Goal: Task Accomplishment & Management: Complete application form

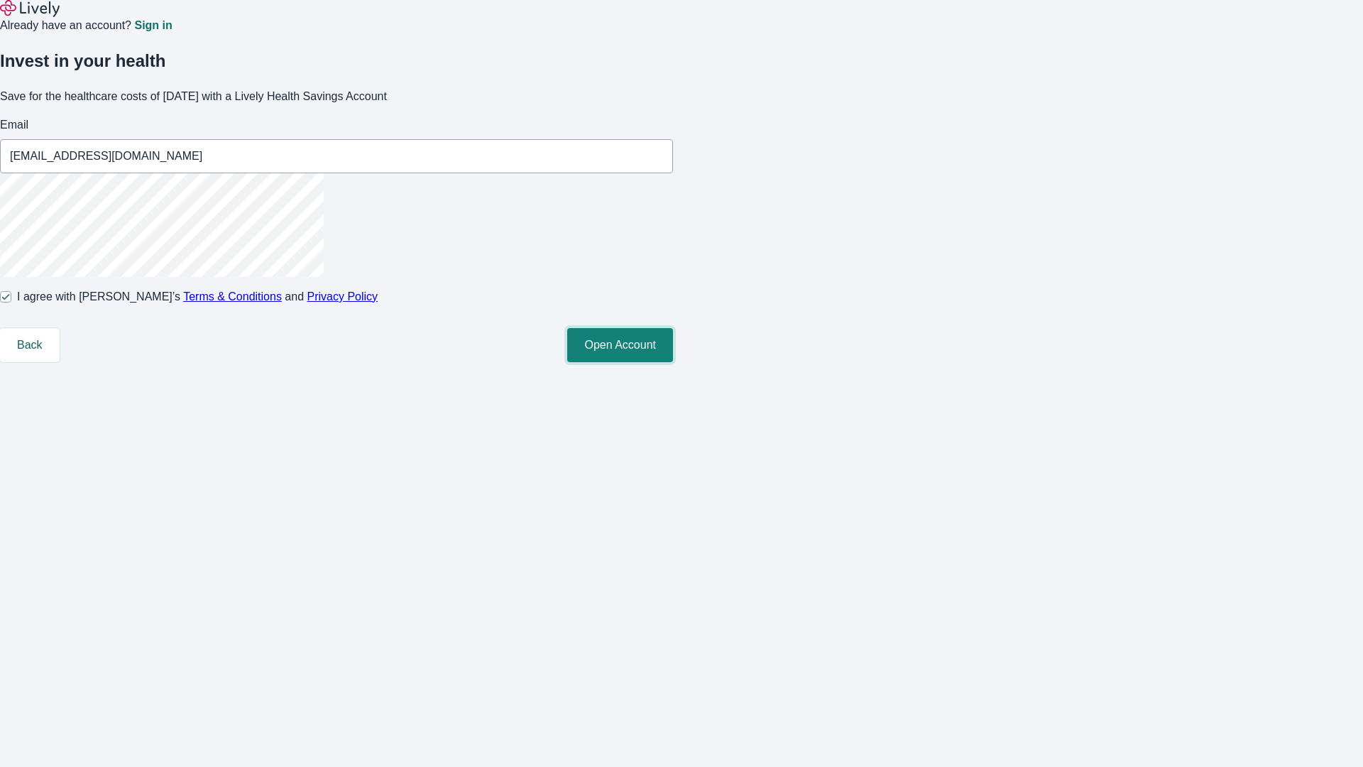
click at [673, 362] on button "Open Account" at bounding box center [620, 345] width 106 height 34
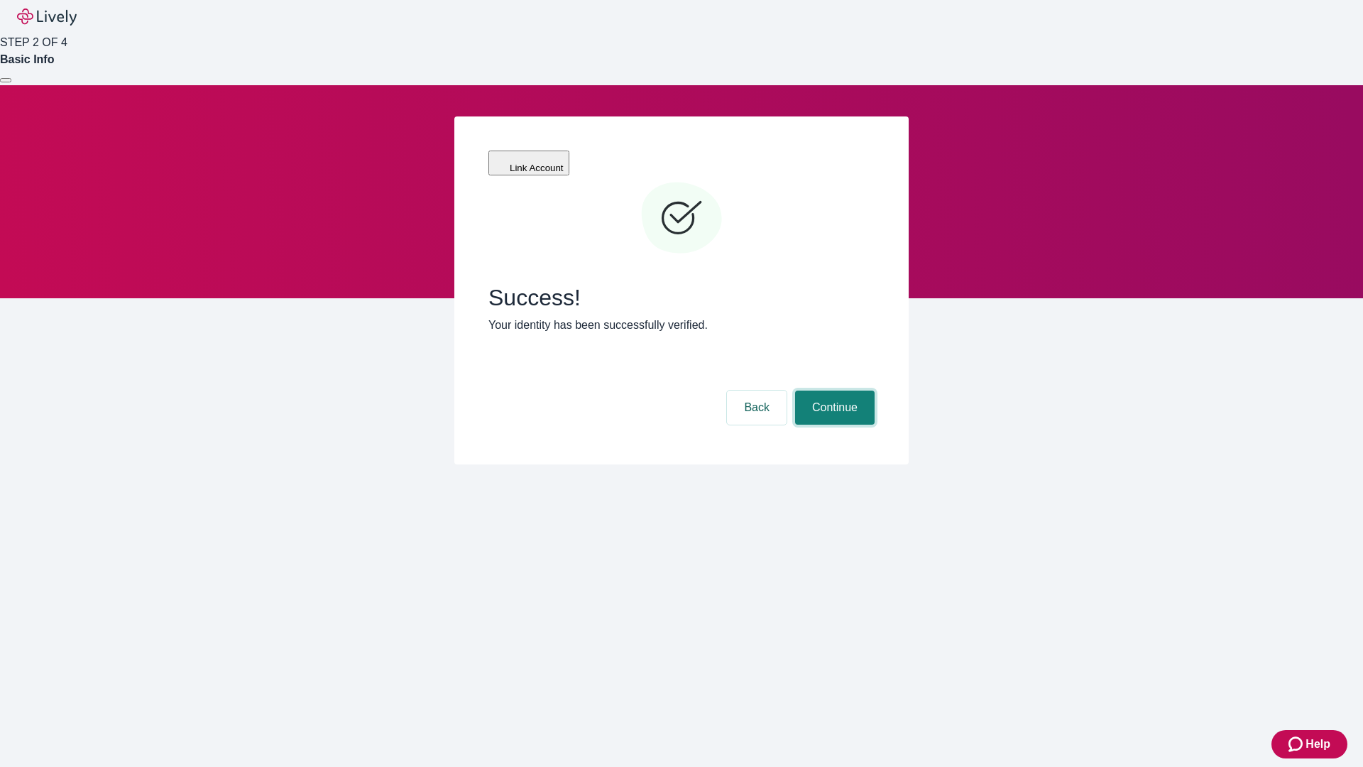
click at [833, 390] on button "Continue" at bounding box center [835, 407] width 80 height 34
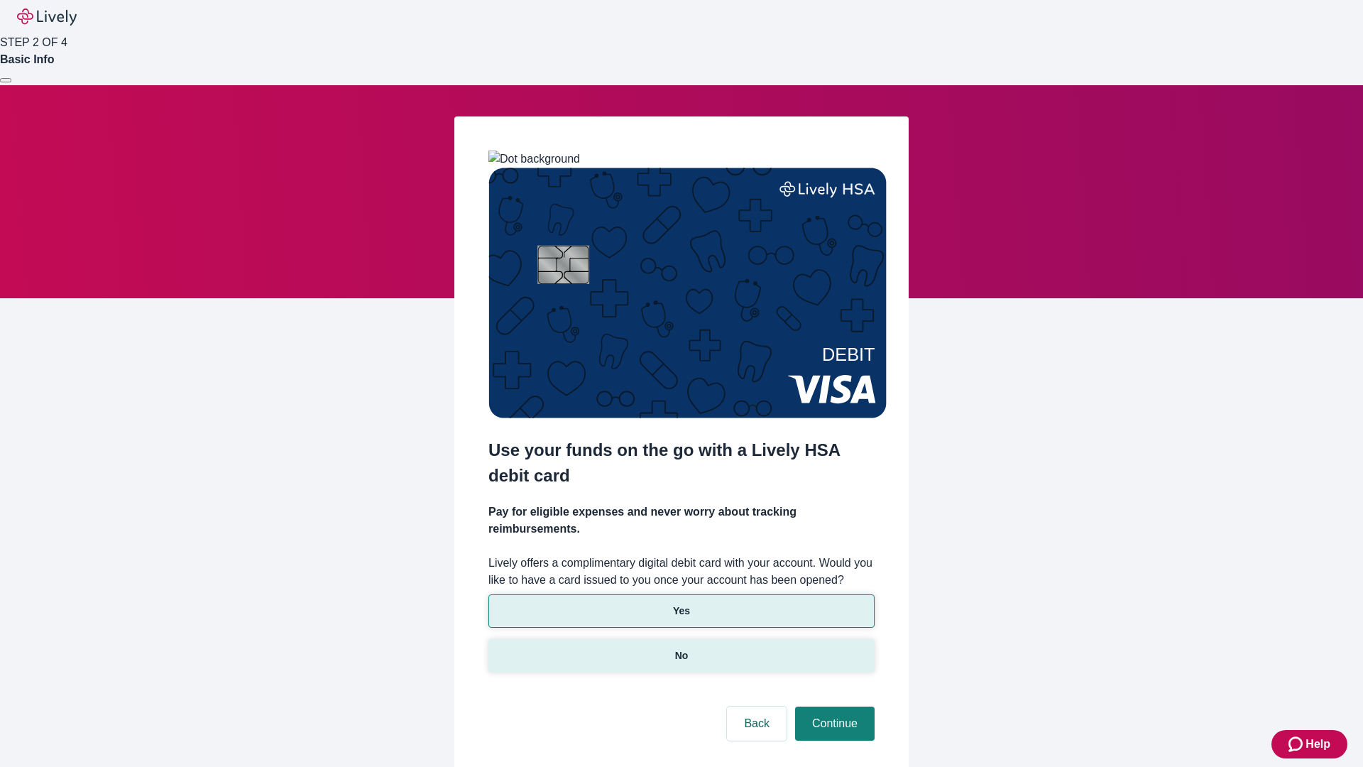
click at [681, 648] on p "No" at bounding box center [681, 655] width 13 height 15
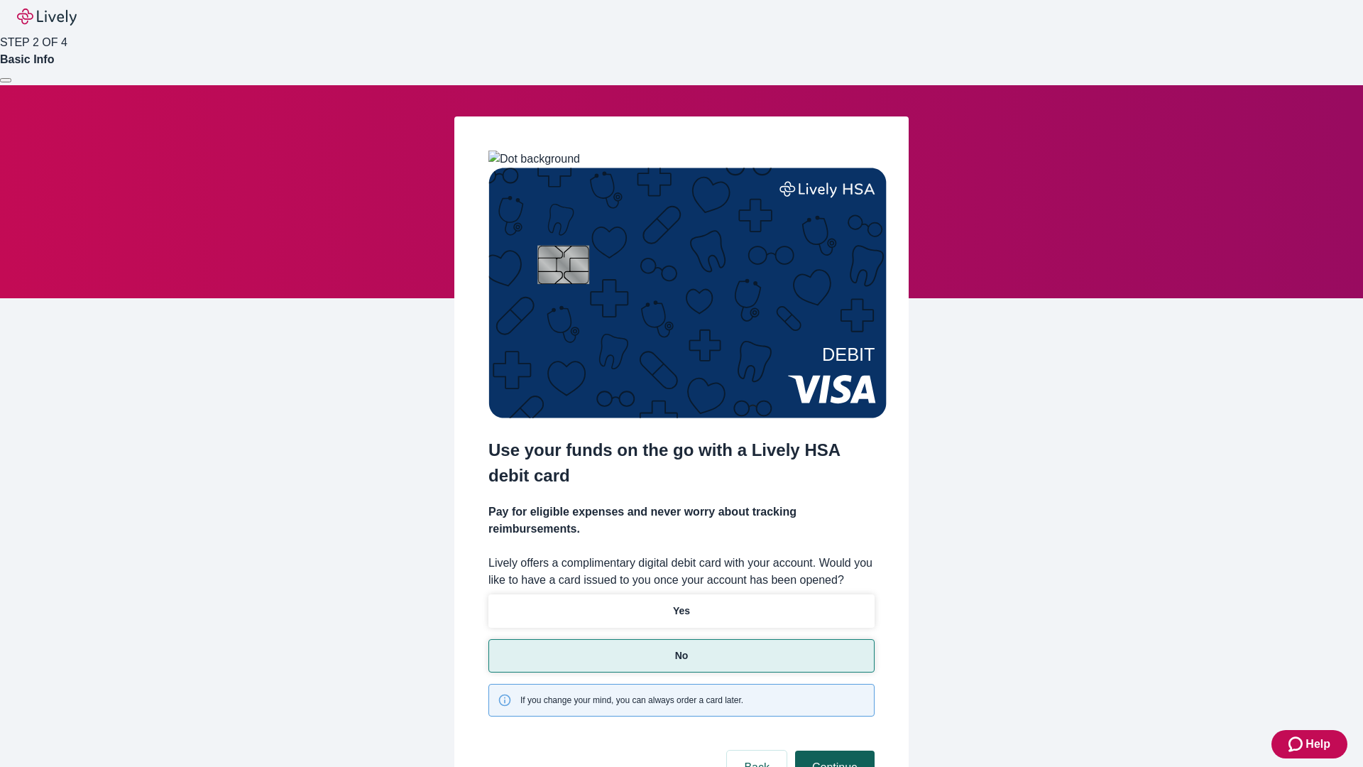
click at [833, 750] on button "Continue" at bounding box center [835, 767] width 80 height 34
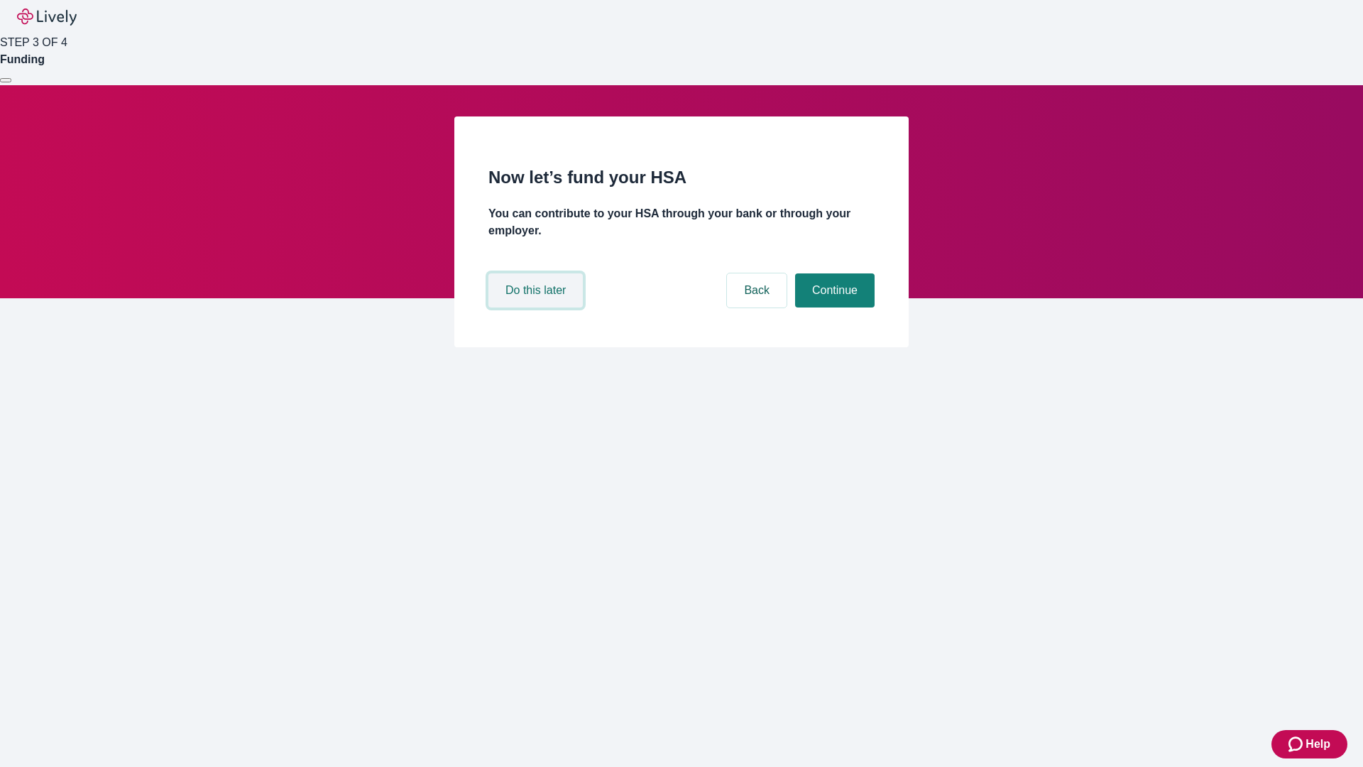
click at [537, 307] on button "Do this later" at bounding box center [535, 290] width 94 height 34
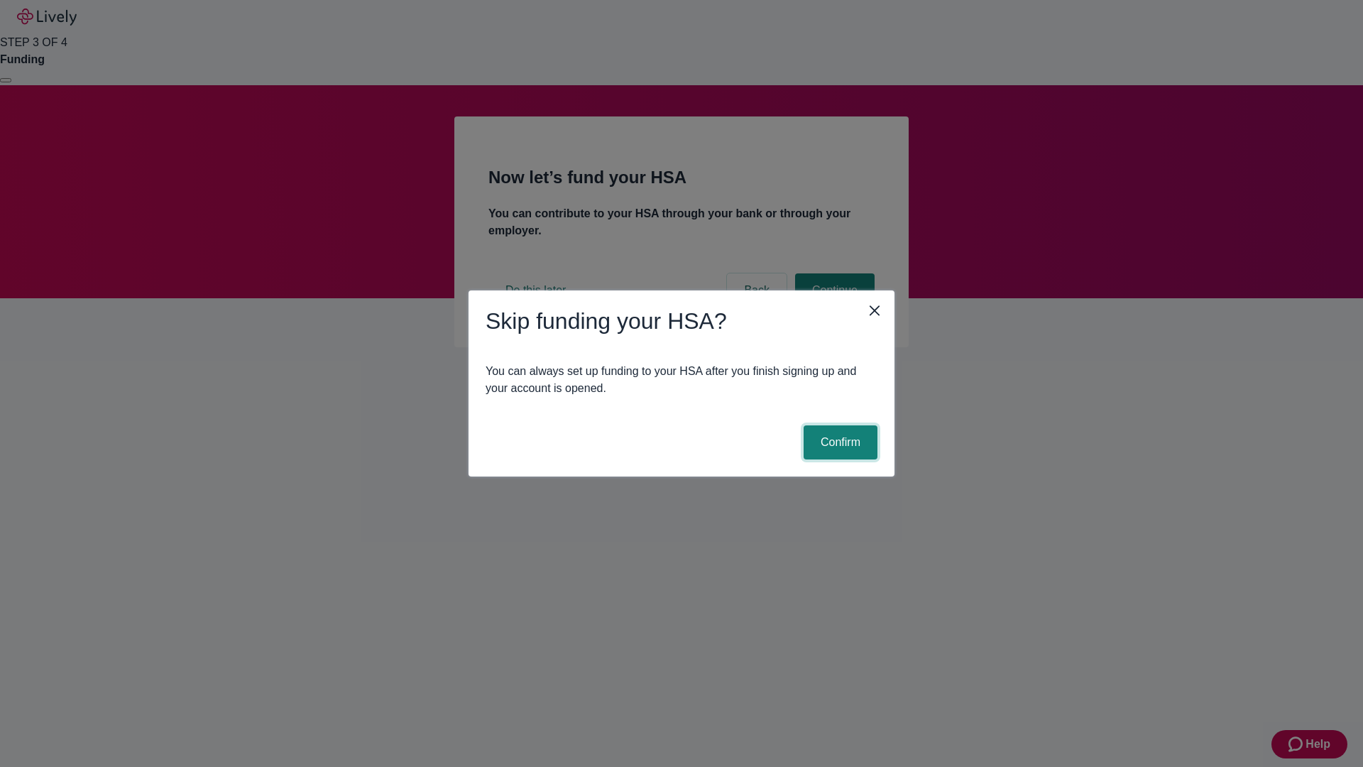
click at [838, 442] on button "Confirm" at bounding box center [841, 442] width 74 height 34
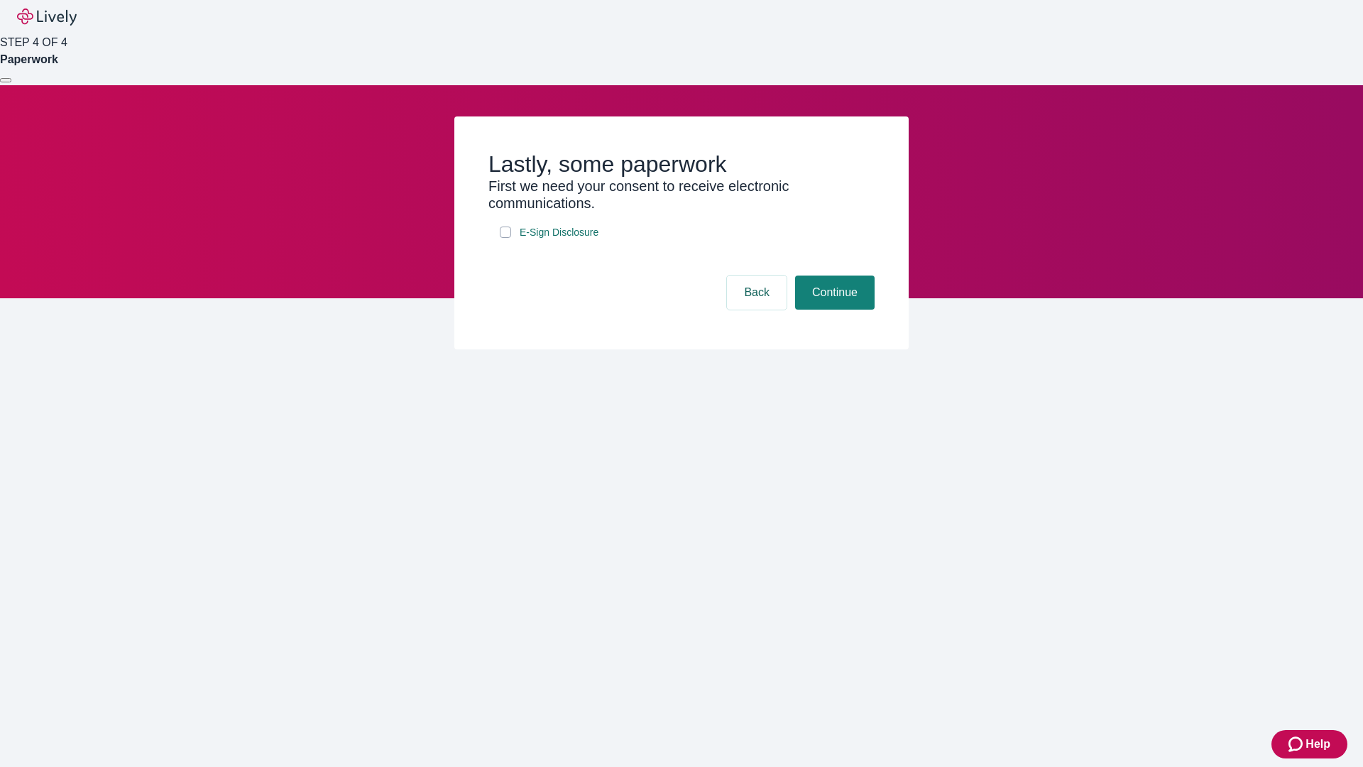
click at [505, 238] on input "E-Sign Disclosure" at bounding box center [505, 231] width 11 height 11
checkbox input "true"
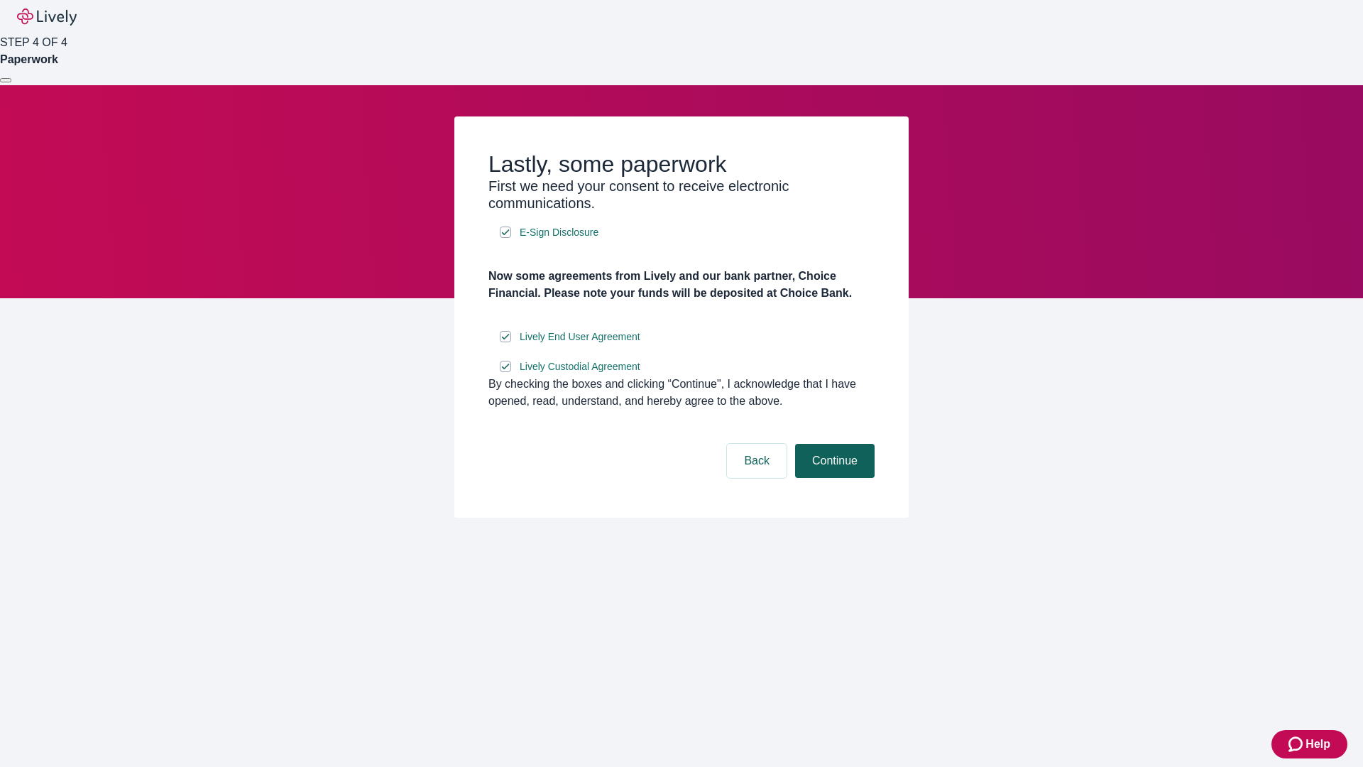
click at [833, 478] on button "Continue" at bounding box center [835, 461] width 80 height 34
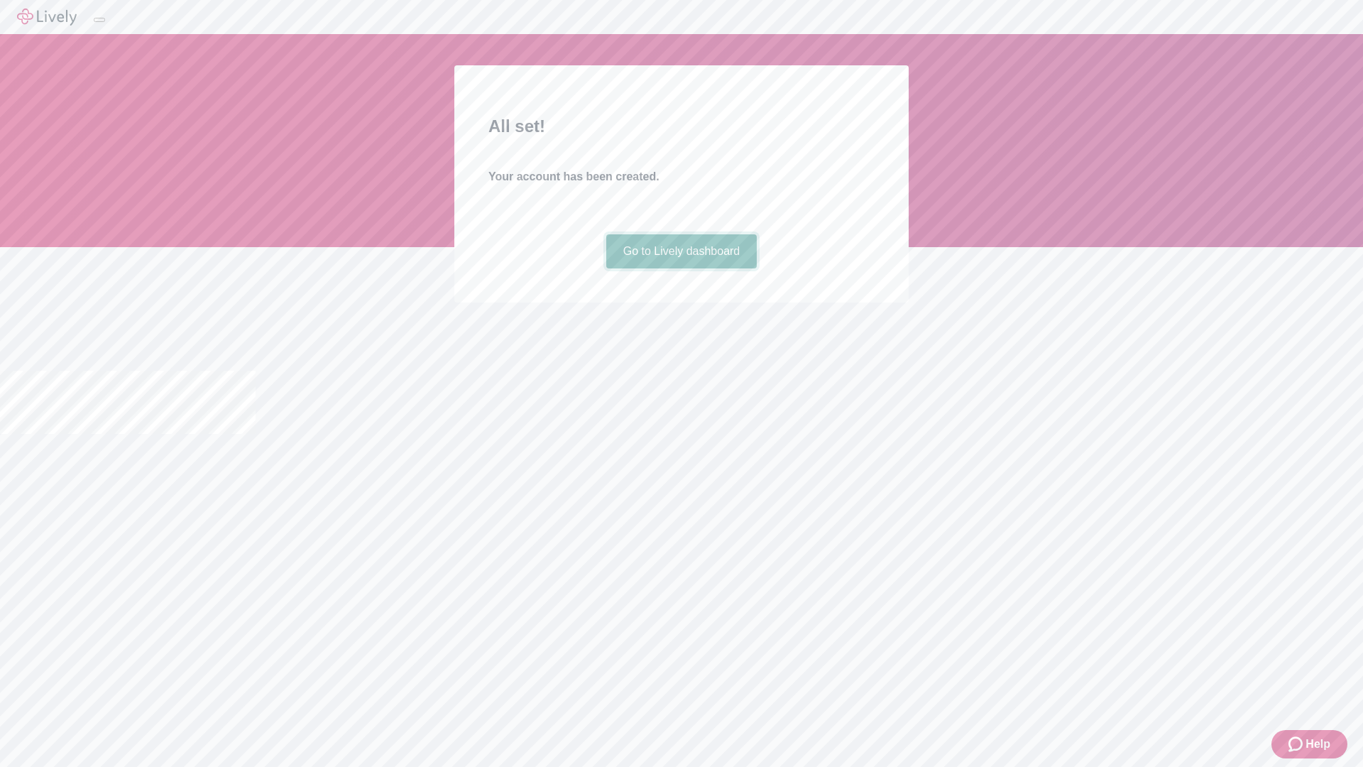
click at [681, 268] on link "Go to Lively dashboard" at bounding box center [681, 251] width 151 height 34
